Goal: Find specific page/section: Find specific page/section

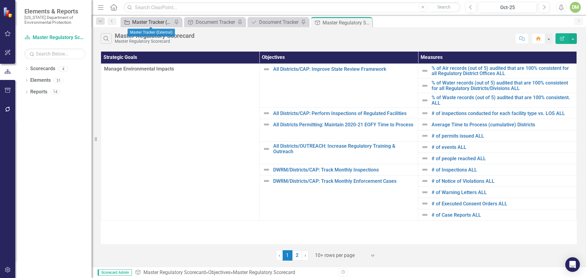
click at [141, 23] on div "Master Tracker (External)" at bounding box center [152, 22] width 40 height 8
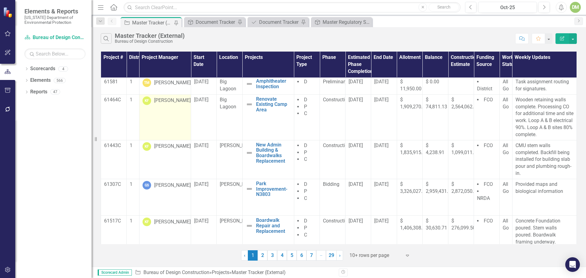
scroll to position [180, 0]
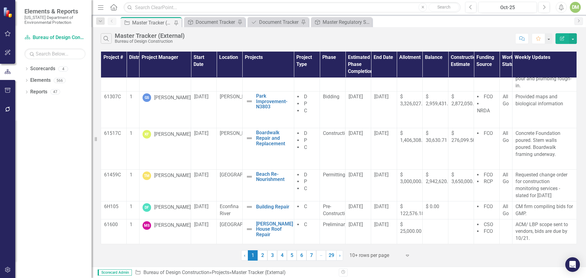
click at [265, 257] on link "2" at bounding box center [262, 255] width 10 height 10
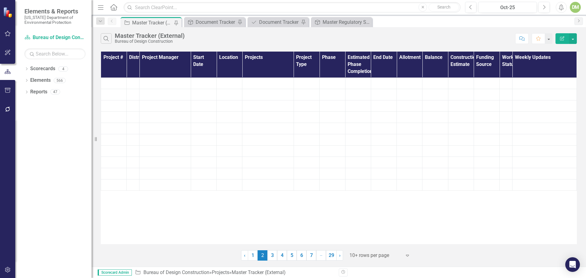
scroll to position [0, 0]
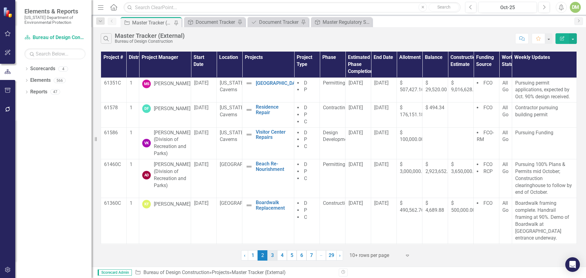
click at [273, 256] on link "3" at bounding box center [272, 255] width 10 height 10
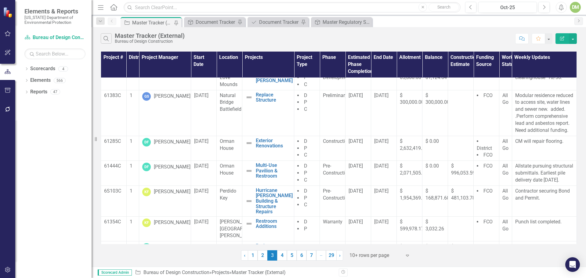
scroll to position [111, 0]
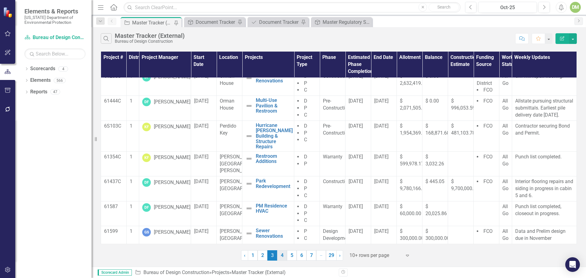
click at [282, 256] on link "4" at bounding box center [282, 255] width 10 height 10
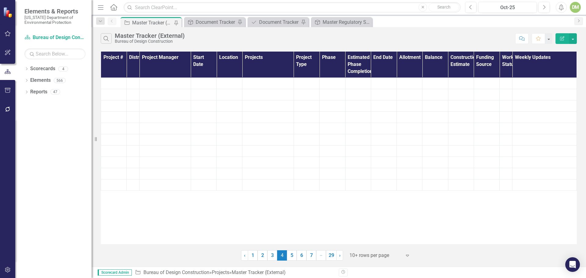
scroll to position [0, 0]
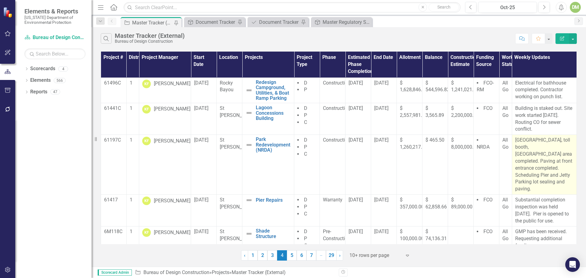
click at [518, 150] on p "[GEOGRAPHIC_DATA], toll booth, [GEOGRAPHIC_DATA] area completed. Paving at fron…" at bounding box center [544, 165] width 59 height 56
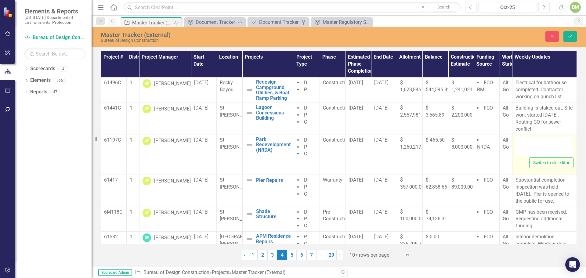
type textarea "<p>Ranger station, toll booth, [GEOGRAPHIC_DATA] area completed. Paving at fron…"
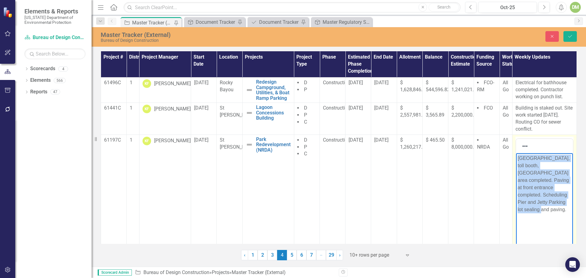
drag, startPoint x: 518, startPoint y: 157, endPoint x: 568, endPoint y: 203, distance: 67.8
click at [568, 203] on p "[GEOGRAPHIC_DATA], toll booth, [GEOGRAPHIC_DATA] area completed. Paving at fron…" at bounding box center [544, 183] width 54 height 59
copy p "[GEOGRAPHIC_DATA], toll booth, [GEOGRAPHIC_DATA] area completed. Paving at fron…"
